Goal: Ask a question: Seek information or help from site administrators or community

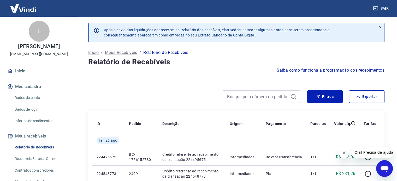
drag, startPoint x: 233, startPoint y: 2, endPoint x: 252, endPoint y: 54, distance: 55.1
click at [252, 54] on div "Início / Meus Recebíveis / Relatório de Recebíveis" at bounding box center [236, 53] width 296 height 8
click at [383, 167] on icon "Abrir janela de mensagens" at bounding box center [385, 170] width 8 height 6
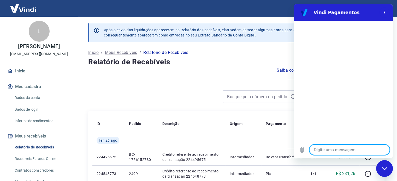
click at [346, 150] on textarea at bounding box center [349, 150] width 80 height 10
type textarea "x"
click at [340, 149] on textarea at bounding box center [349, 150] width 80 height 10
type textarea "p"
type textarea "x"
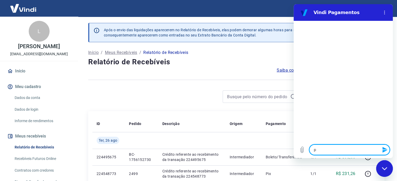
type textarea "pi"
type textarea "x"
type textarea "pix"
type textarea "x"
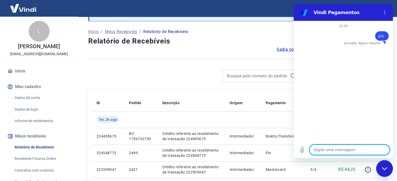
type textarea "x"
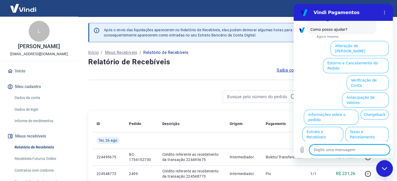
scroll to position [40, 0]
click at [363, 151] on textarea at bounding box center [349, 150] width 80 height 10
type textarea "f"
type textarea "x"
type textarea "fo"
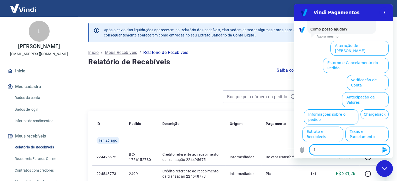
type textarea "x"
type textarea "for"
type textarea "x"
type textarea "form"
type textarea "x"
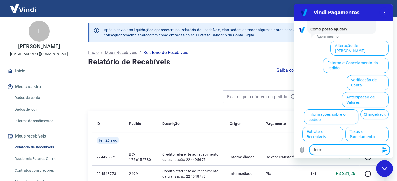
type textarea "forma"
type textarea "x"
type textarea "formas"
type textarea "x"
type textarea "formas"
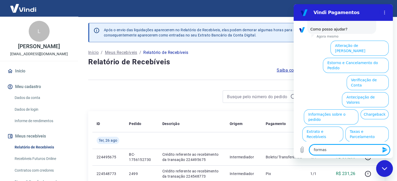
type textarea "x"
type textarea "formas d"
type textarea "x"
type textarea "formas de"
type textarea "x"
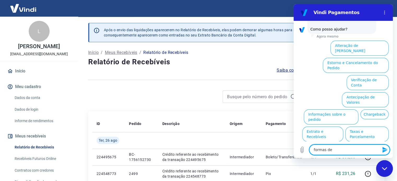
type textarea "formas de"
type textarea "x"
type textarea "formas de p"
type textarea "x"
type textarea "formas de pa"
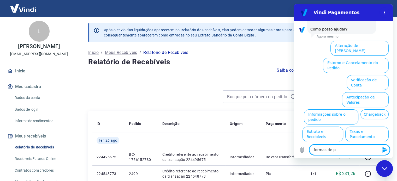
type textarea "x"
type textarea "formas de pag"
type textarea "x"
type textarea "formas de paga"
type textarea "x"
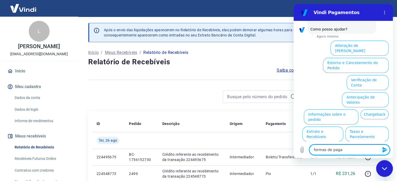
type textarea "formas de pagam"
type textarea "x"
type textarea "formas de pagame"
type textarea "x"
type textarea "formas de pagamen"
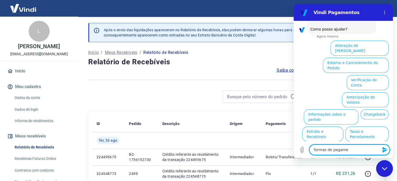
type textarea "x"
type textarea "formas de pagament"
type textarea "x"
type textarea "formas de pagamento"
type textarea "x"
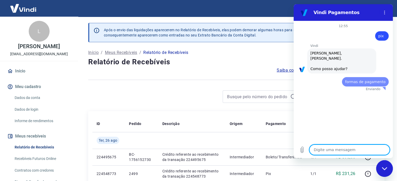
scroll to position [0, 0]
type textarea "x"
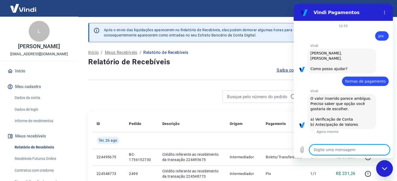
click at [349, 150] on textarea at bounding box center [349, 150] width 80 height 10
type textarea "f"
type textarea "x"
type textarea "fa"
type textarea "x"
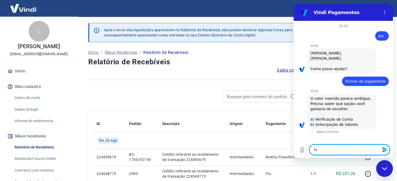
type textarea "fal"
type textarea "x"
type textarea "fala"
type textarea "x"
type textarea "falar"
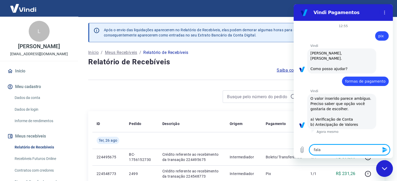
type textarea "x"
type textarea "falar"
type textarea "x"
type textarea "falar c"
type textarea "x"
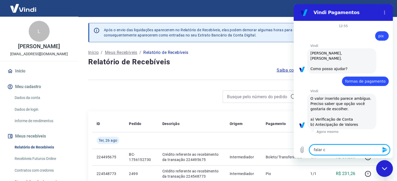
type textarea "falar co"
type textarea "x"
type textarea "falar com"
type textarea "x"
type textarea "falar com"
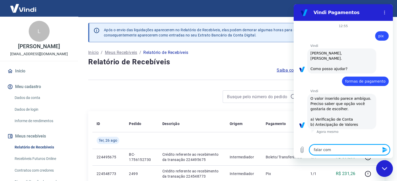
type textarea "x"
type textarea "falar com a"
type textarea "x"
type textarea "falar com ay"
type textarea "x"
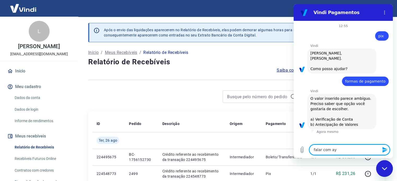
type textarea "falar com aye"
type textarea "x"
type textarea "falar com ay"
type textarea "x"
type textarea "falar com a"
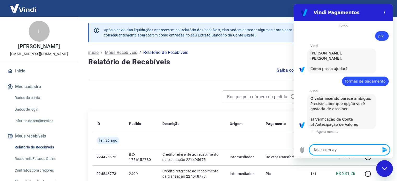
type textarea "x"
type textarea "falar com at"
type textarea "x"
type textarea "falar com ate"
type textarea "x"
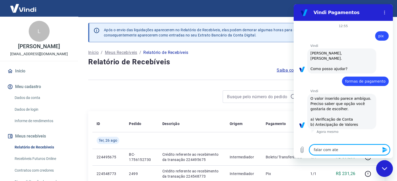
type textarea "falar com [GEOGRAPHIC_DATA]"
type textarea "x"
type textarea "falar com atend"
type textarea "x"
type textarea "falar com atende"
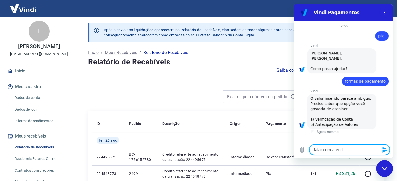
type textarea "x"
type textarea "falar com atenden"
type textarea "x"
type textarea "falar com atendent"
type textarea "x"
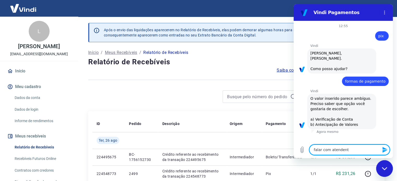
type textarea "falar com atendente"
type textarea "x"
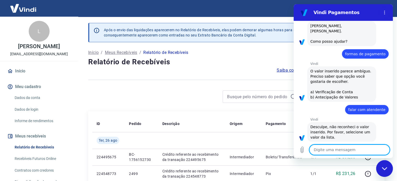
scroll to position [28, 0]
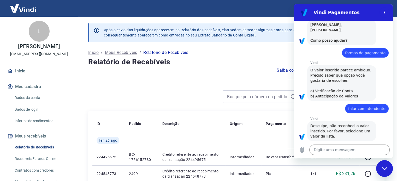
type textarea "x"
